Goal: Information Seeking & Learning: Obtain resource

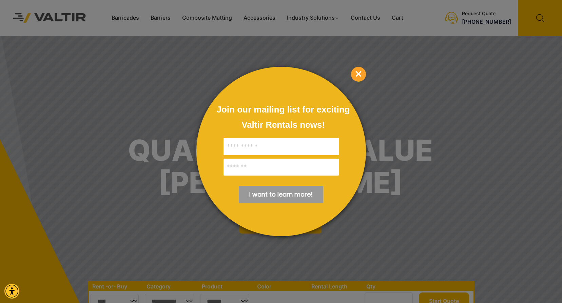
click at [355, 74] on span "×" at bounding box center [358, 74] width 15 height 15
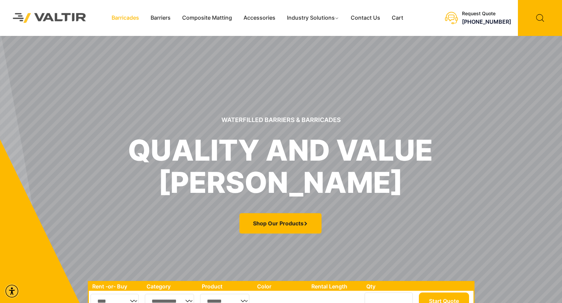
click at [135, 20] on link "Barricades" at bounding box center [125, 18] width 39 height 10
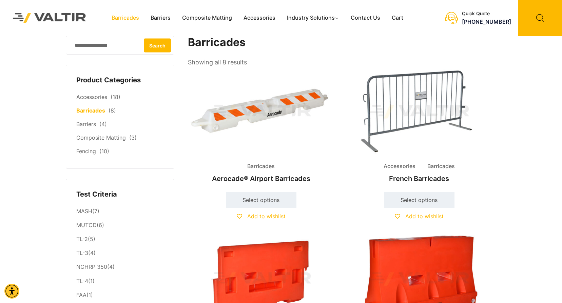
click at [275, 102] on img at bounding box center [261, 112] width 146 height 88
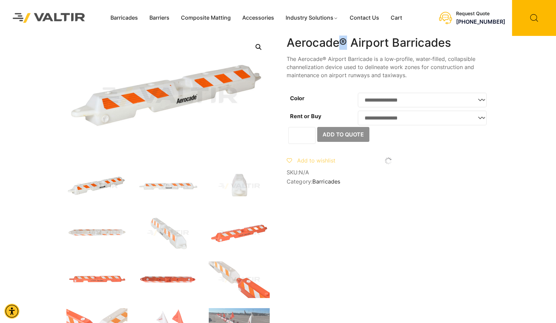
click at [345, 41] on h1 "Aerocade® Airport Barricades" at bounding box center [388, 43] width 203 height 14
copy h1 "®"
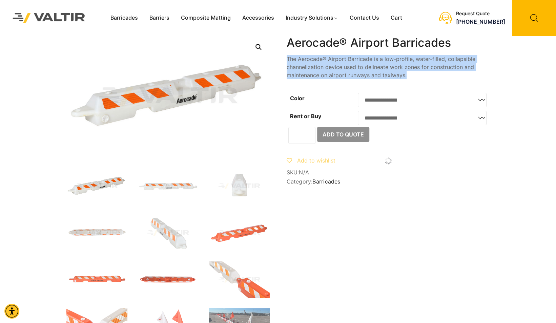
drag, startPoint x: 287, startPoint y: 59, endPoint x: 408, endPoint y: 77, distance: 122.7
click at [408, 77] on p "The Aerocade® Airport Barricade is a low-profile, water-filled, collapsible cha…" at bounding box center [388, 67] width 203 height 24
copy p "The Aerocade® Airport Barricade is a low-profile, water-filled, collapsible cha…"
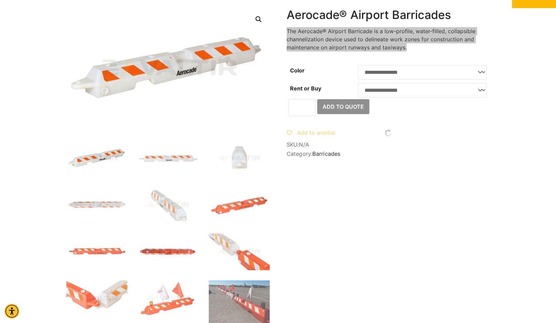
scroll to position [34, 0]
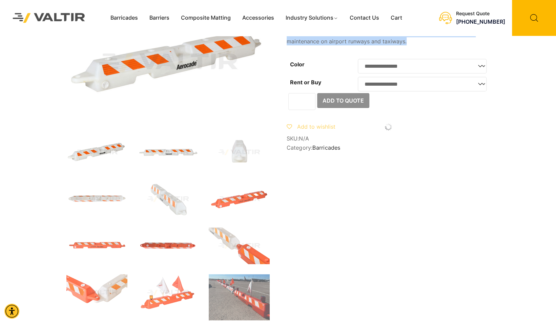
click at [174, 155] on img at bounding box center [168, 152] width 61 height 37
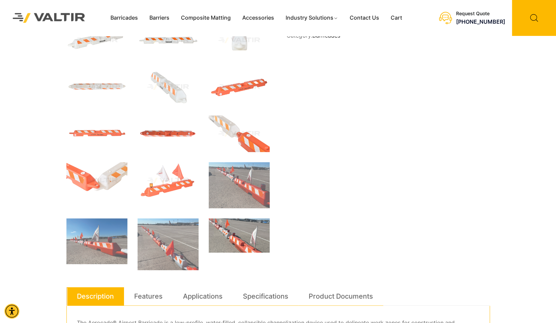
scroll to position [203, 0]
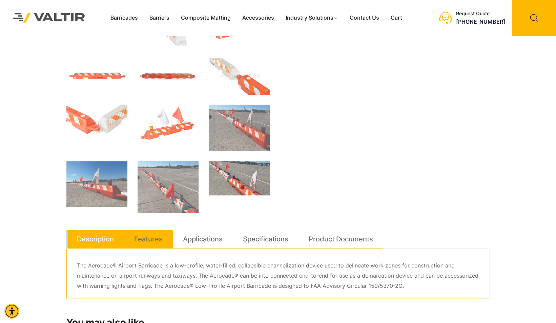
click at [150, 236] on link "Features" at bounding box center [148, 239] width 28 height 18
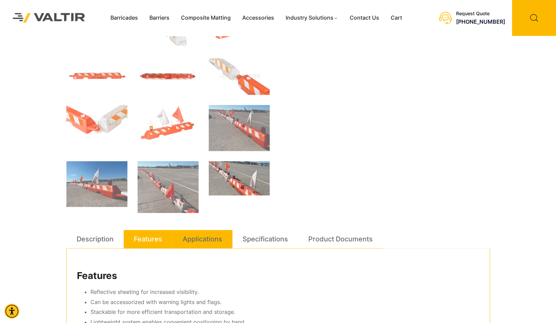
click at [196, 243] on link "Applications" at bounding box center [203, 239] width 40 height 18
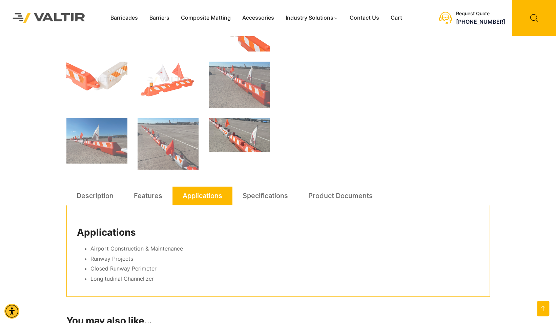
scroll to position [237, 0]
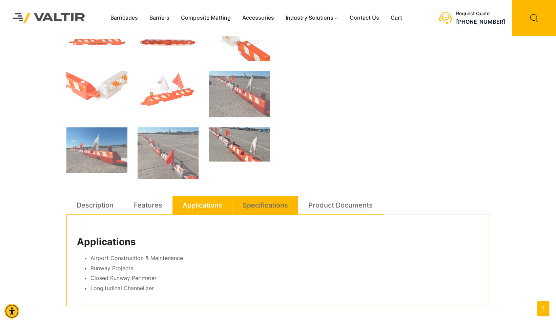
click at [252, 211] on link "Specifications" at bounding box center [265, 205] width 45 height 18
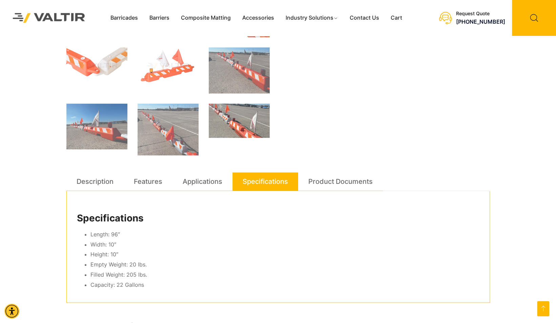
scroll to position [271, 0]
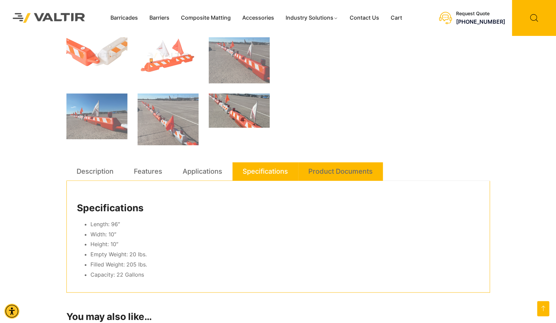
click at [341, 177] on link "Product Documents" at bounding box center [341, 171] width 64 height 18
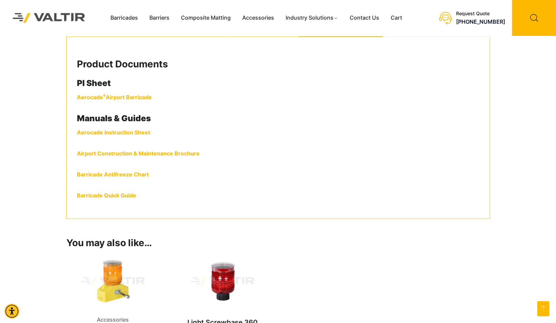
scroll to position [441, 0]
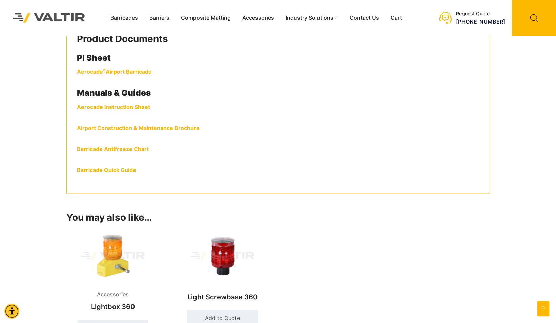
click at [100, 108] on link "Aerocade Instruction Sheet" at bounding box center [113, 107] width 73 height 7
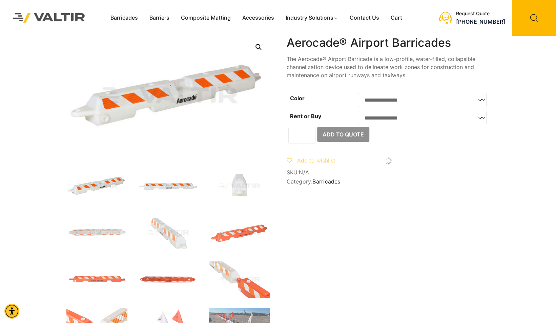
click at [156, 186] on img at bounding box center [168, 186] width 61 height 37
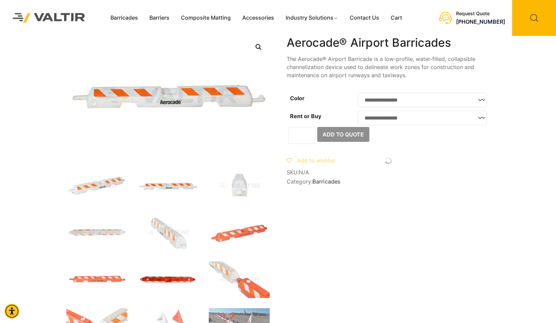
click at [159, 278] on img at bounding box center [168, 280] width 61 height 37
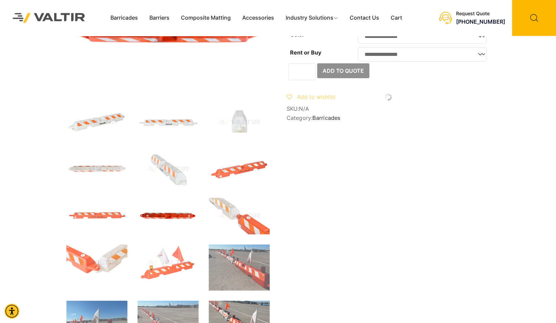
scroll to position [68, 0]
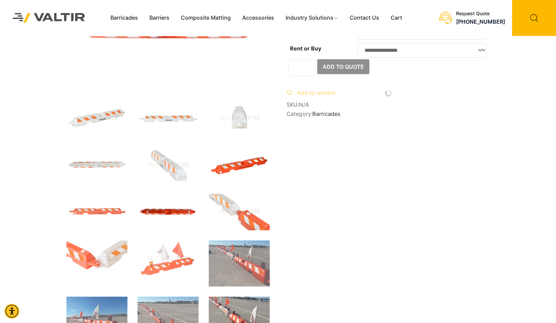
click at [233, 172] on img at bounding box center [239, 165] width 61 height 37
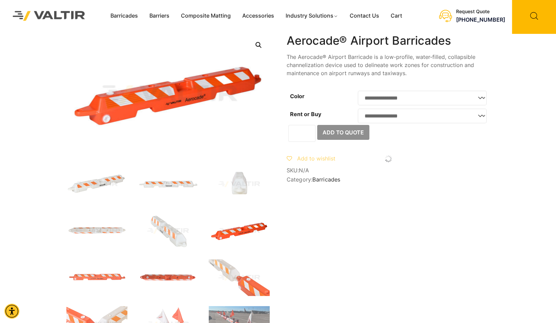
scroll to position [0, 0]
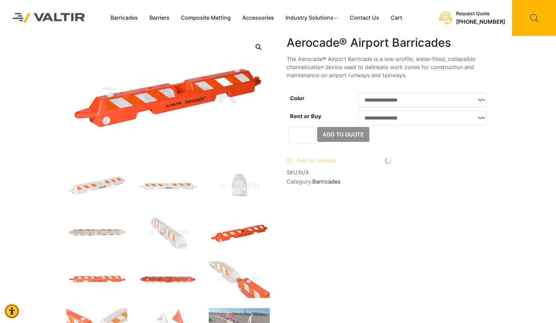
click at [114, 229] on img at bounding box center [96, 233] width 61 height 37
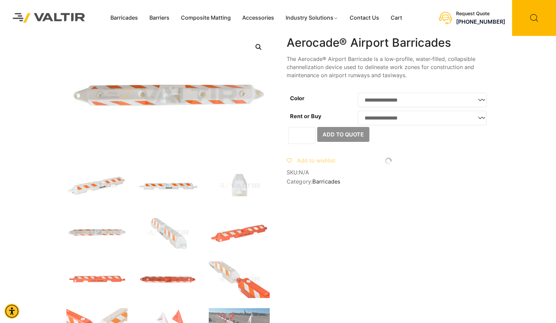
click at [176, 188] on img at bounding box center [168, 186] width 61 height 37
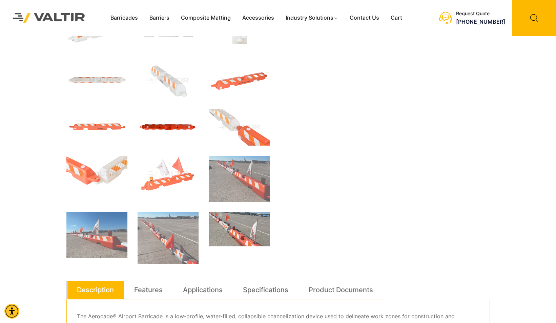
scroll to position [170, 0]
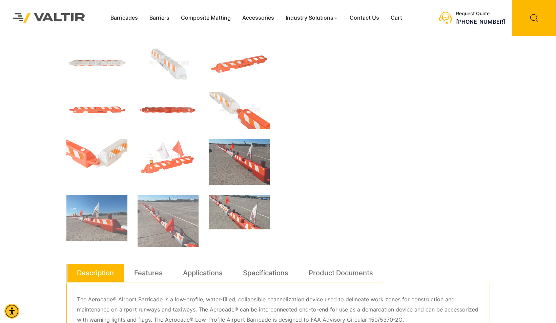
click at [231, 163] on img at bounding box center [239, 162] width 61 height 46
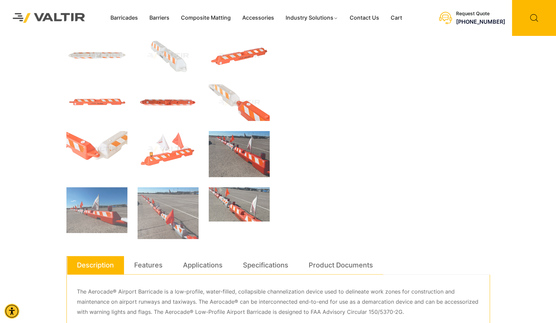
scroll to position [201, 0]
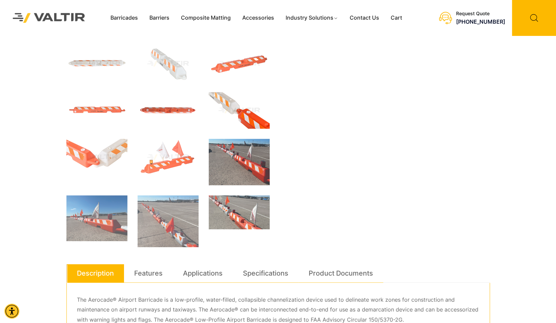
click at [237, 110] on img at bounding box center [239, 110] width 61 height 37
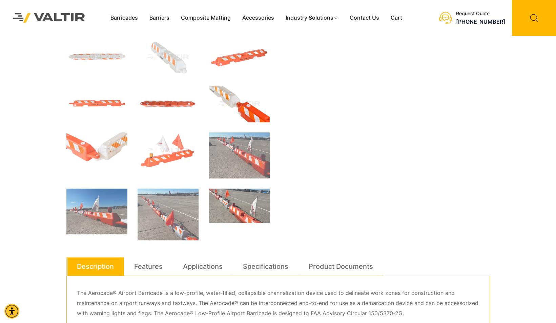
scroll to position [170, 0]
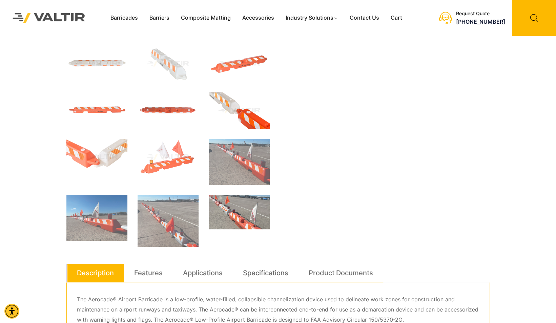
click at [237, 110] on img at bounding box center [239, 110] width 61 height 37
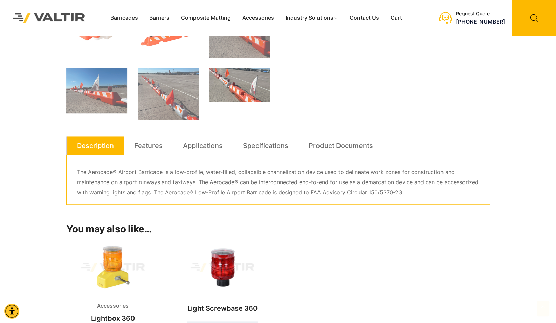
scroll to position [305, 0]
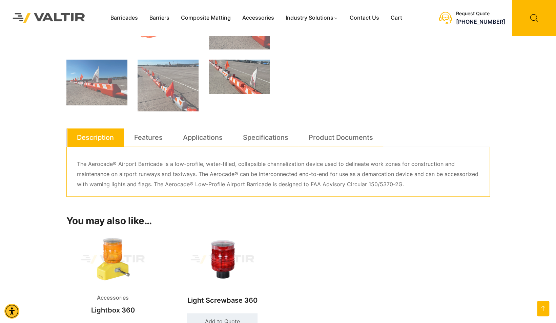
click at [342, 71] on div "**********" at bounding box center [278, 141] width 424 height 821
click at [372, 87] on div "**********" at bounding box center [278, 141] width 424 height 821
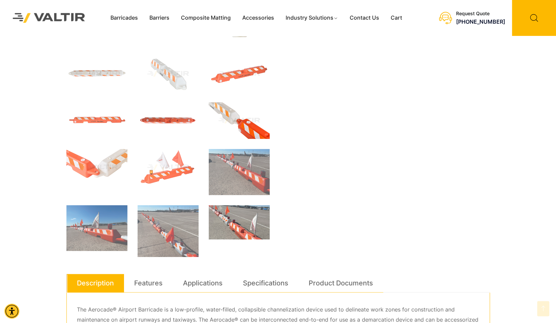
scroll to position [0, 0]
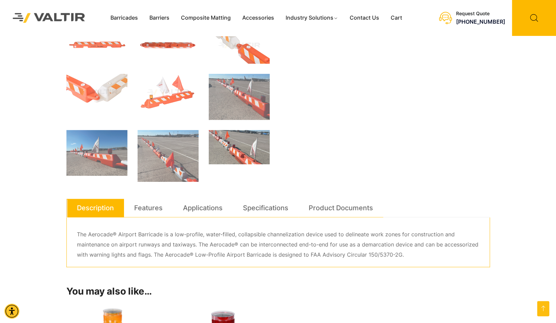
scroll to position [237, 0]
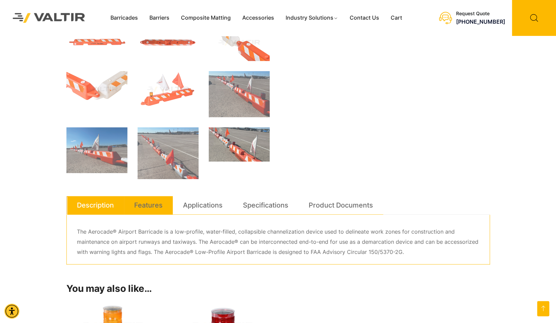
click at [149, 205] on link "Features" at bounding box center [148, 205] width 28 height 18
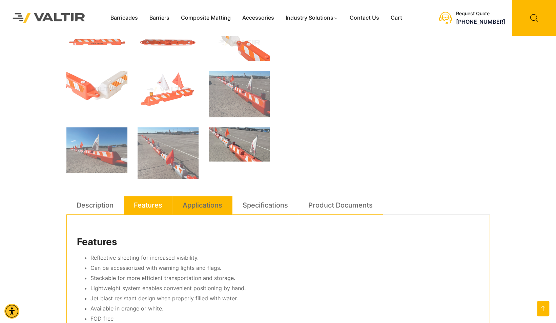
click at [193, 201] on link "Applications" at bounding box center [203, 205] width 40 height 18
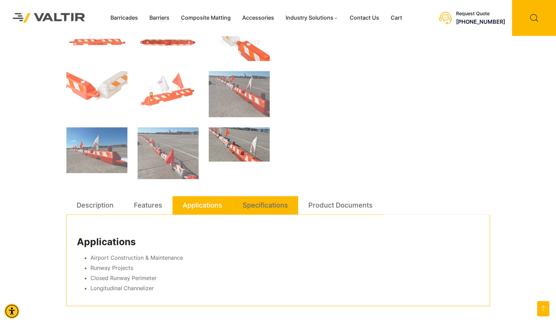
click at [243, 201] on li "Specifications" at bounding box center [266, 205] width 66 height 19
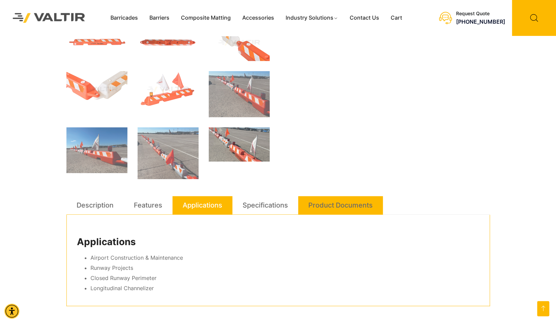
click at [323, 203] on link "Product Documents" at bounding box center [341, 205] width 64 height 18
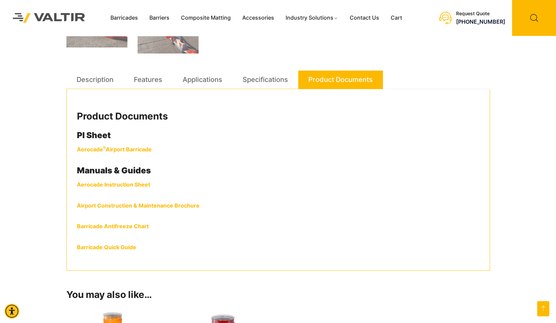
scroll to position [373, 0]
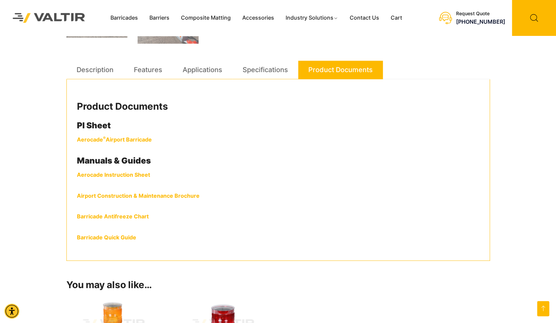
click at [107, 195] on link "Airport Construction & Maintenance Brochure" at bounding box center [138, 196] width 123 height 7
click at [129, 175] on link "Aerocade Instruction Sheet" at bounding box center [113, 175] width 73 height 7
